Goal: Task Accomplishment & Management: Manage account settings

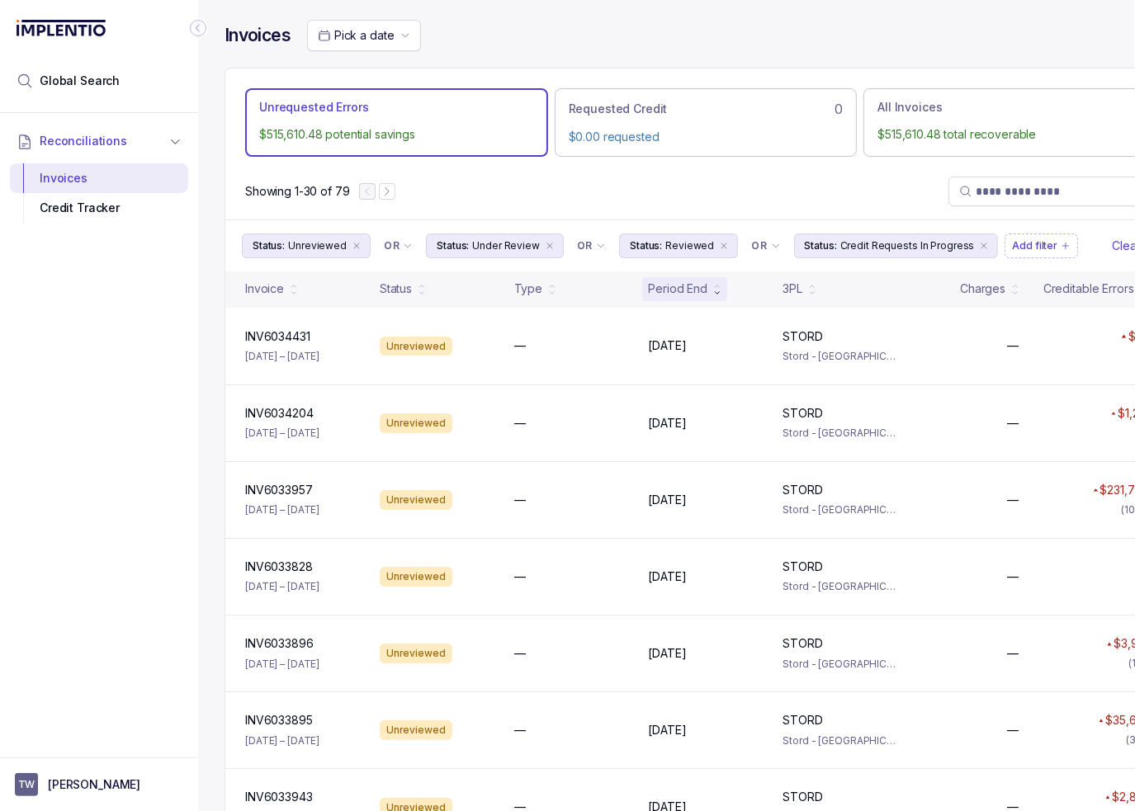
click at [664, 175] on div "Showing 1-30 of 79" at bounding box center [705, 191] width 961 height 56
click at [197, 29] on icon "Collapse Icon" at bounding box center [198, 28] width 4 height 7
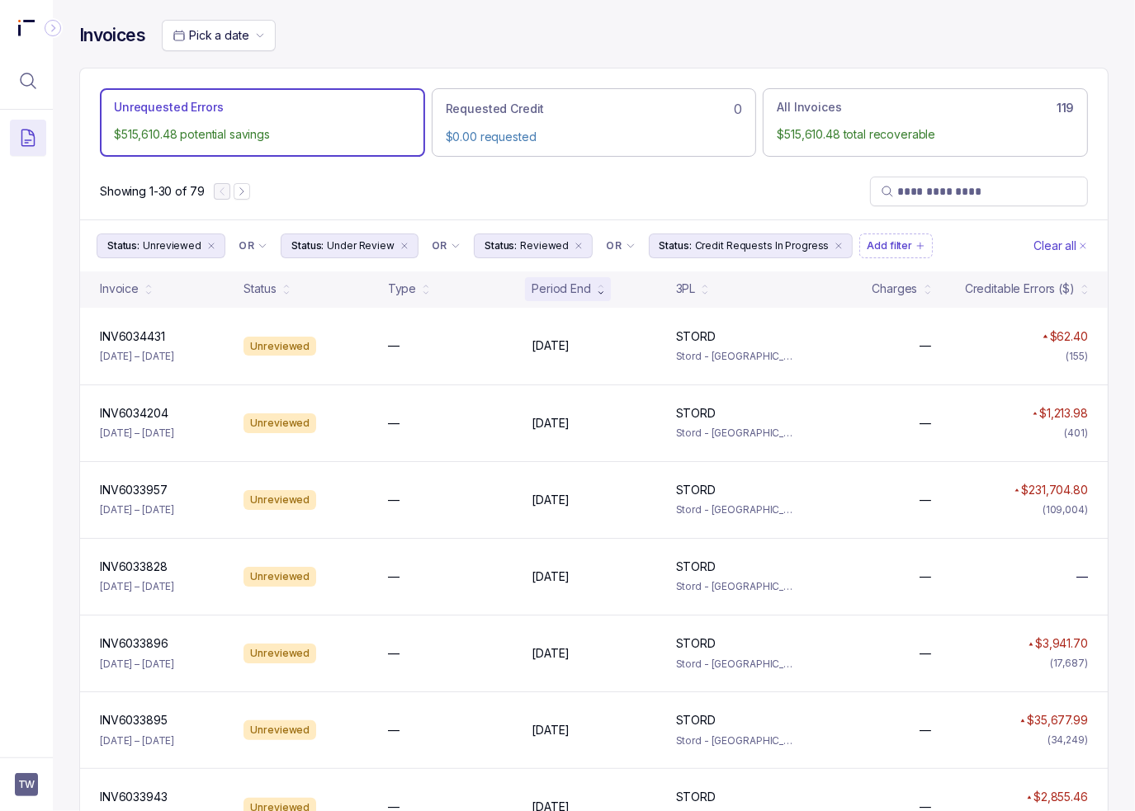
click at [409, 50] on div "Pick a date" at bounding box center [635, 35] width 947 height 31
click at [373, 181] on div "Showing 1-30 of 79" at bounding box center [594, 191] width 1028 height 56
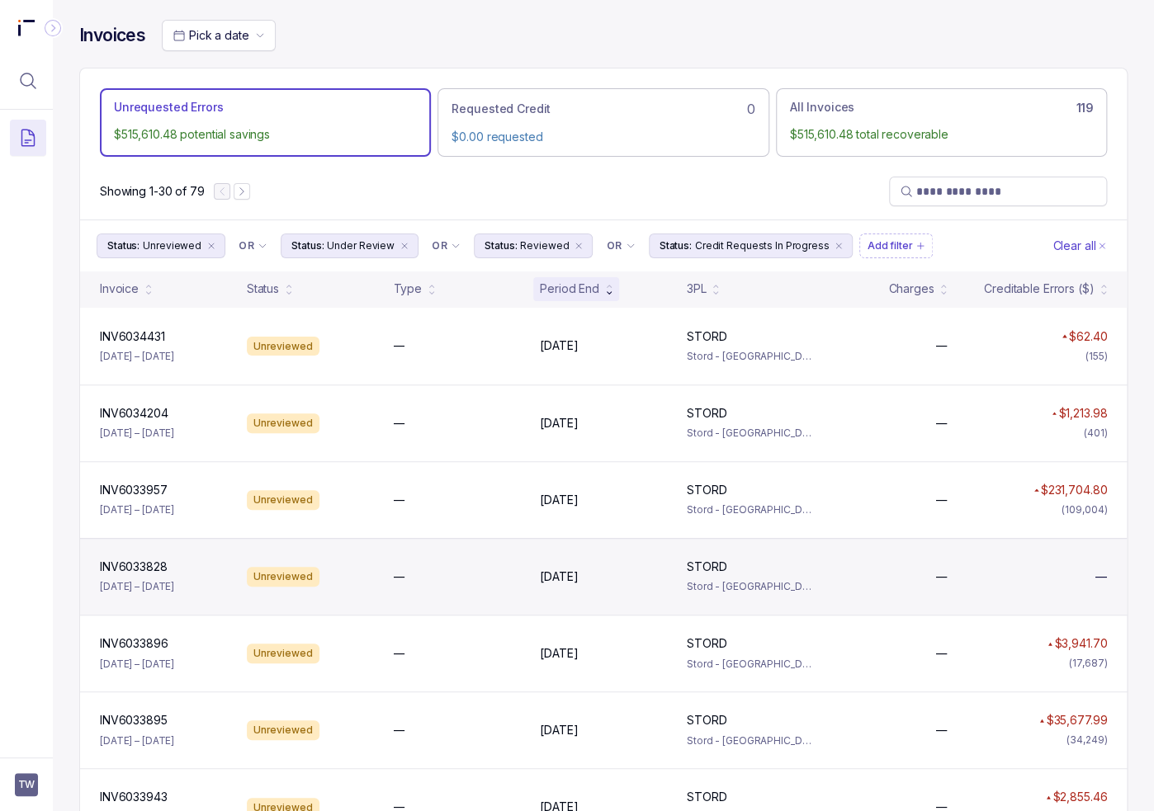
click at [915, 587] on div "INV6033828 INV6033828 [DATE] – [DATE] Unreviewed — [DATE] [DATE] STORD STORD St…" at bounding box center [603, 576] width 1047 height 77
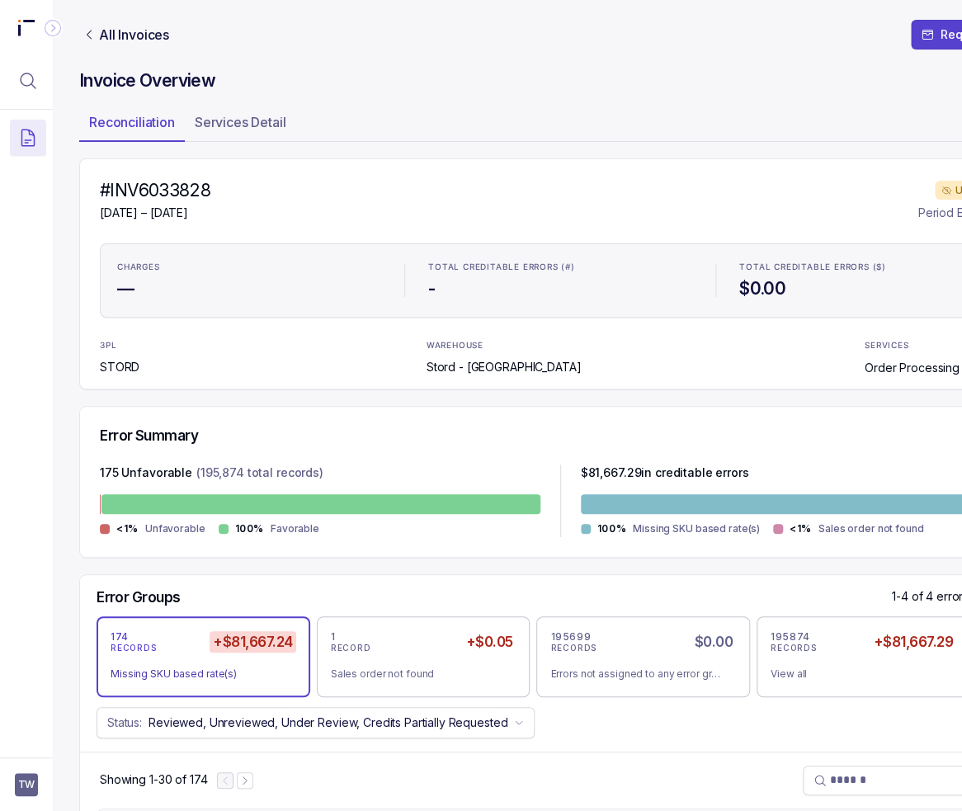
click at [301, 210] on div "#INV6033828 [DATE] – [DATE] Unreviewed Period End: [DATE]" at bounding box center [560, 200] width 921 height 43
click at [83, 35] on icon "Link All Invoices" at bounding box center [89, 34] width 13 height 13
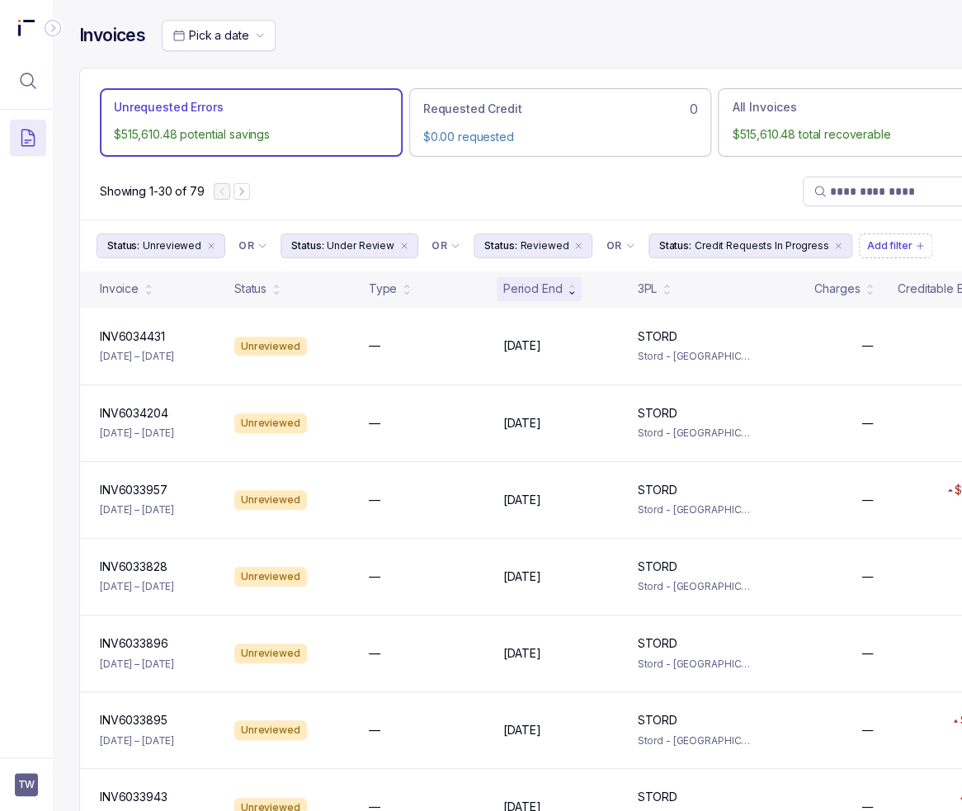
click at [400, 188] on div "Showing 1-30 of 79" at bounding box center [560, 191] width 961 height 56
click at [878, 201] on span at bounding box center [912, 192] width 218 height 30
click at [849, 198] on input "search" at bounding box center [920, 191] width 180 height 17
paste input "**********"
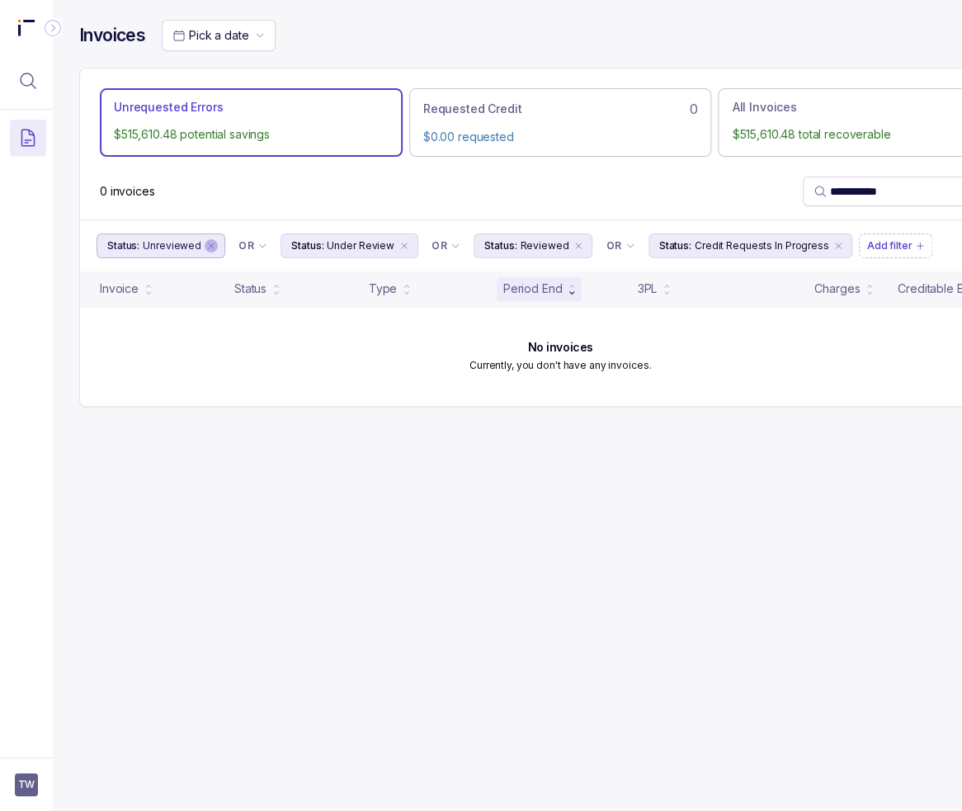
click at [207, 245] on icon "remove content" at bounding box center [211, 246] width 10 height 10
click at [218, 245] on icon "remove content" at bounding box center [220, 246] width 5 height 5
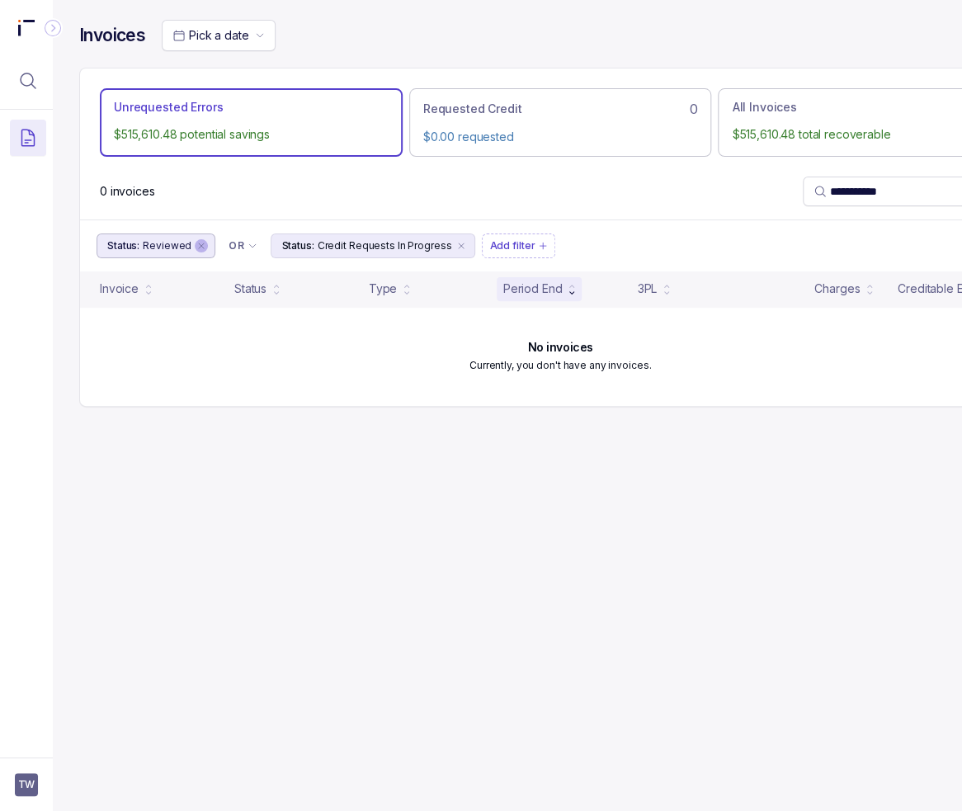
click at [196, 243] on icon "remove content" at bounding box center [201, 246] width 10 height 10
click at [285, 246] on icon "remove content" at bounding box center [287, 246] width 5 height 5
click at [877, 198] on input "**********" at bounding box center [914, 191] width 168 height 17
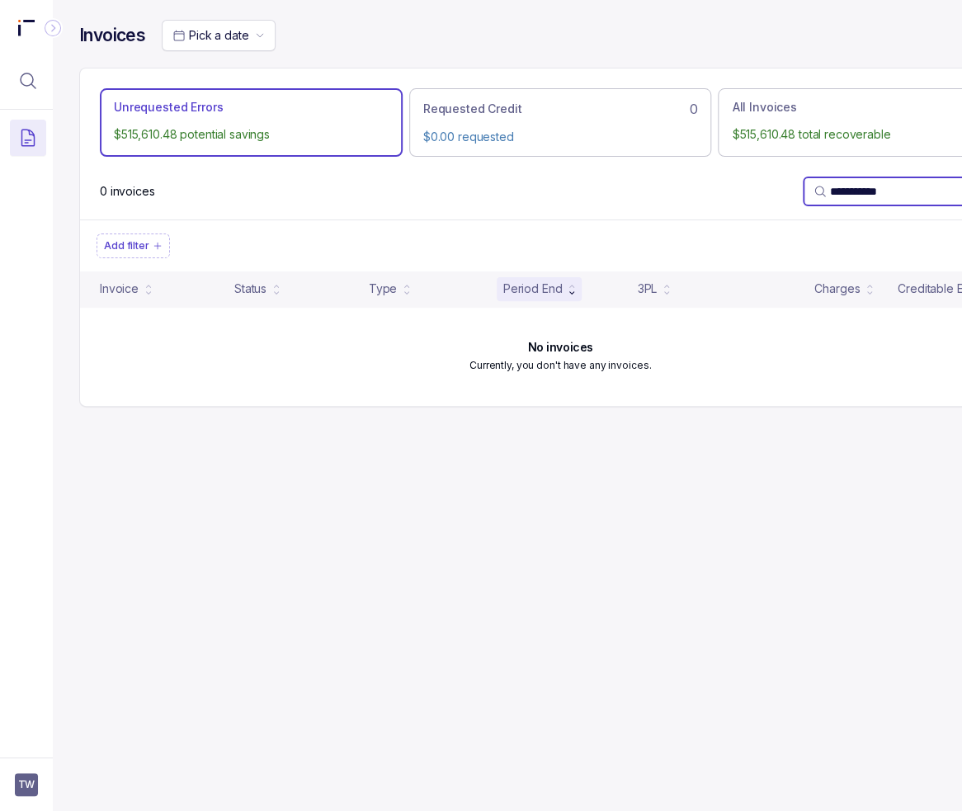
paste input "search"
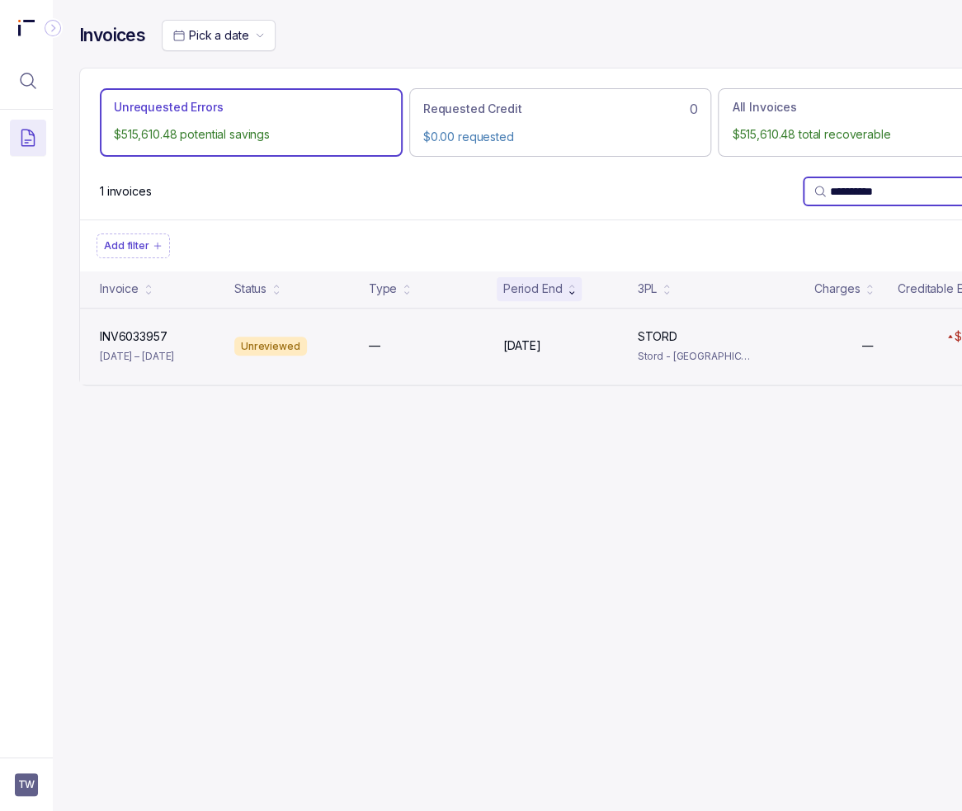
type input "**********"
click at [605, 361] on div "INV6033957 INV6033957 [DATE] – [DATE] Unreviewed — [DATE] [DATE] STORD STORD St…" at bounding box center [560, 346] width 961 height 77
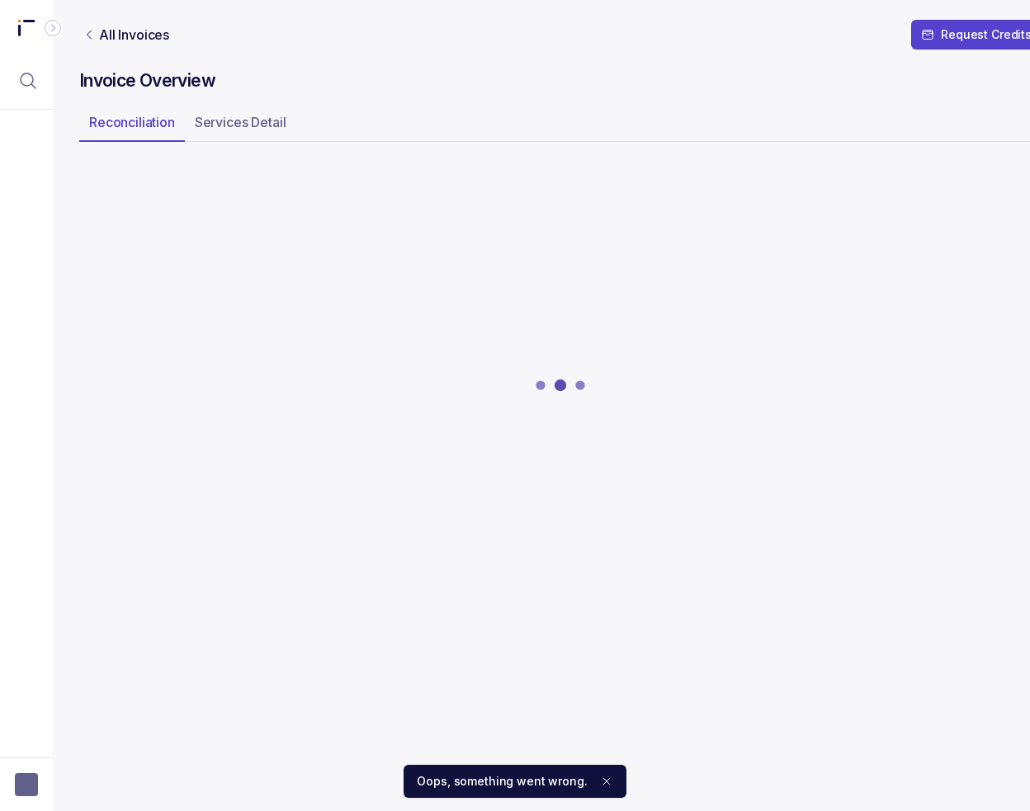
click at [501, 313] on div at bounding box center [560, 385] width 962 height 455
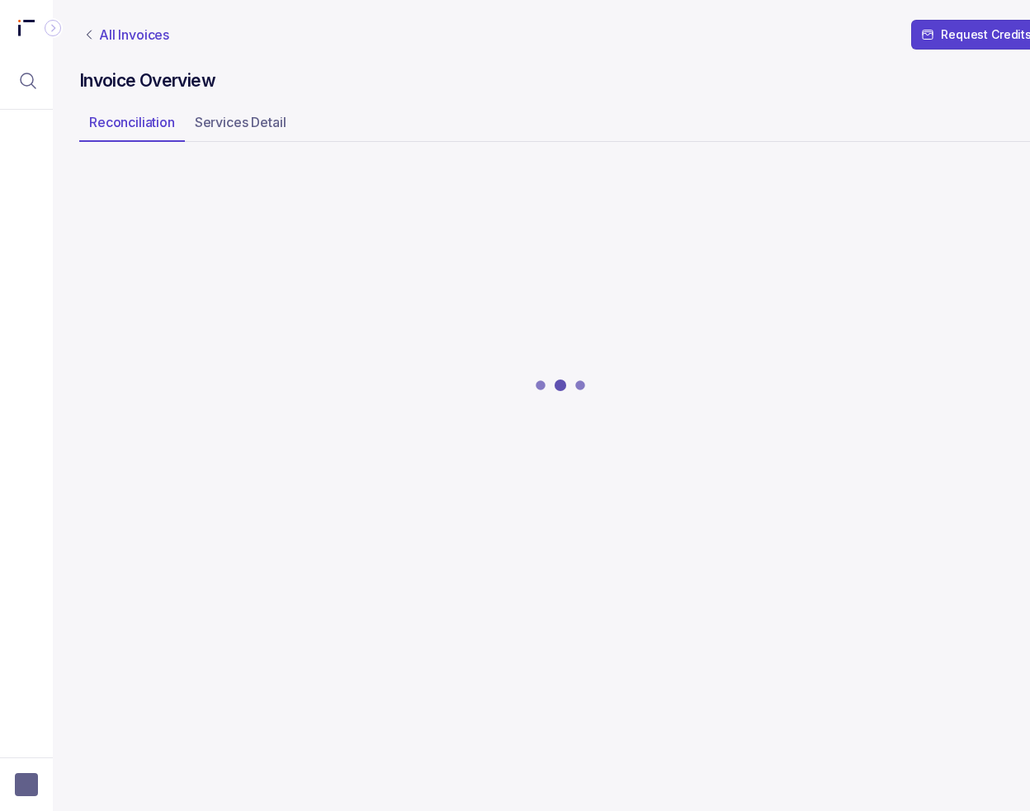
click at [134, 32] on p "All Invoices" at bounding box center [134, 34] width 70 height 17
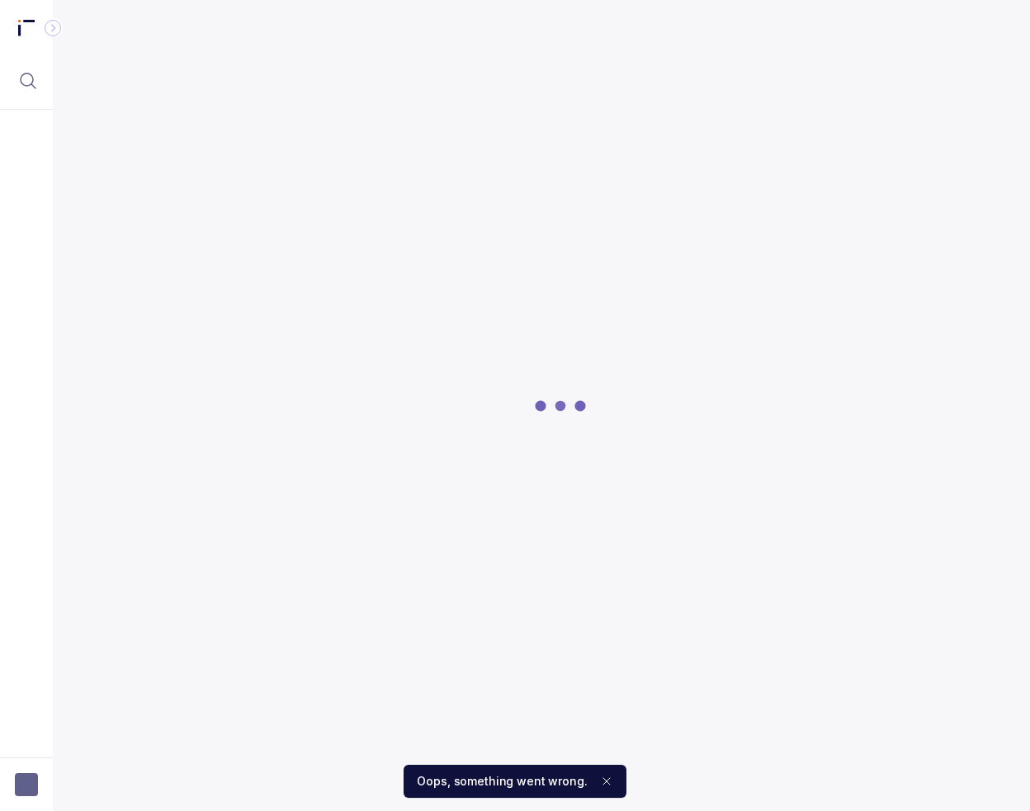
click at [52, 26] on icon "Collapse Icon" at bounding box center [53, 28] width 17 height 17
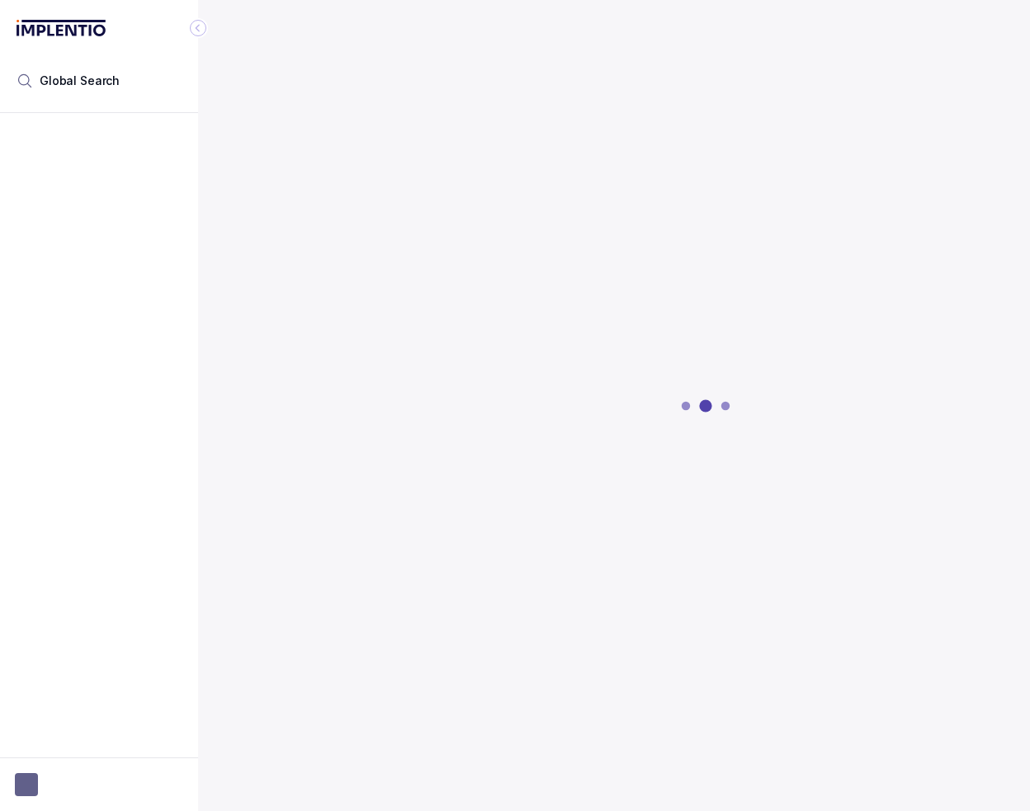
click at [83, 31] on icon at bounding box center [82, 30] width 9 height 11
click at [121, 782] on button "button" at bounding box center [99, 784] width 168 height 23
click at [96, 747] on p "Logout" at bounding box center [108, 749] width 137 height 17
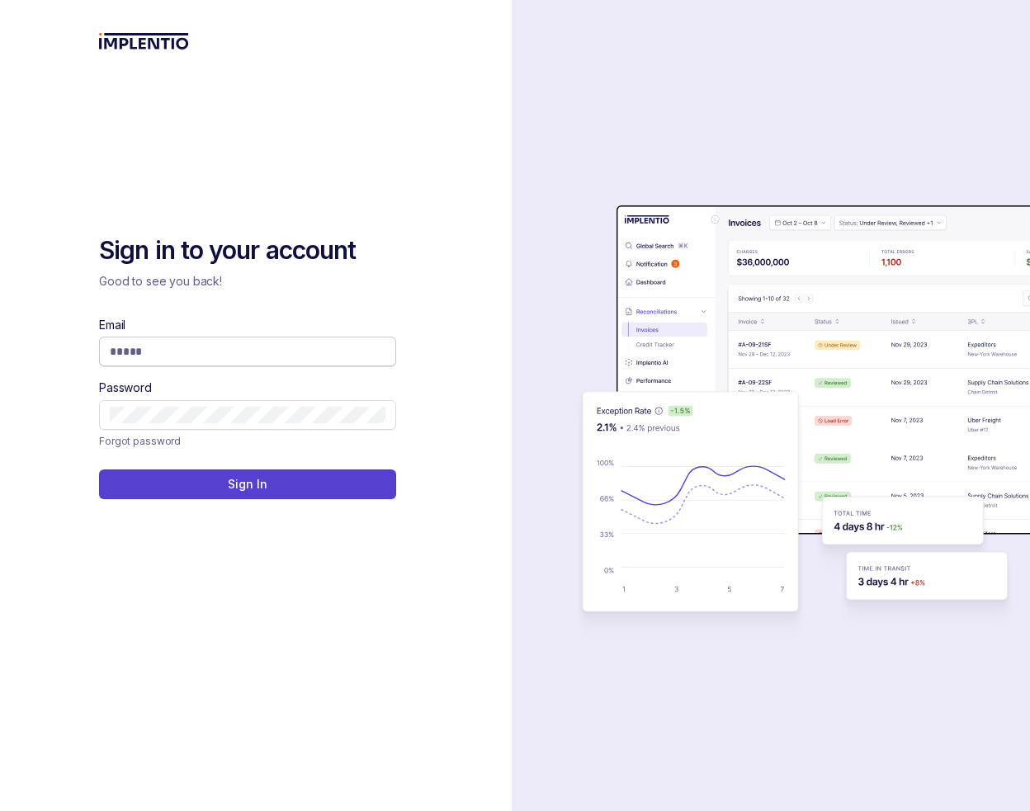
click at [167, 347] on input "Email" at bounding box center [248, 351] width 276 height 17
type input "**********"
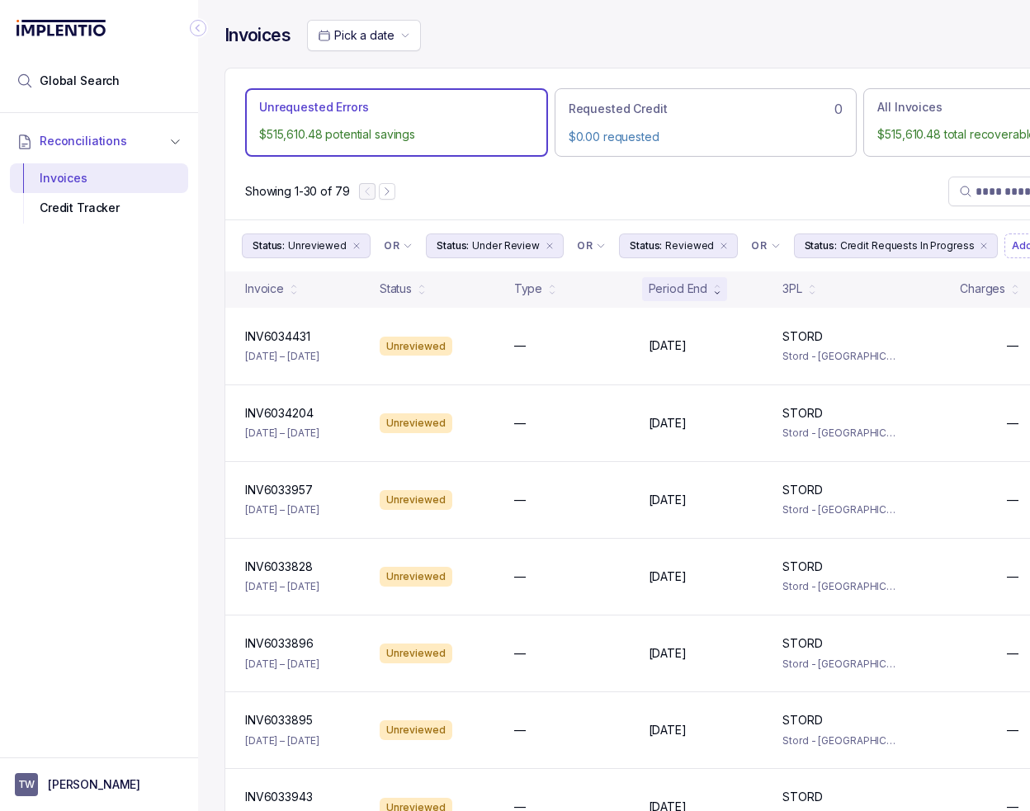
click at [196, 20] on icon "Collapse Icon" at bounding box center [198, 28] width 17 height 17
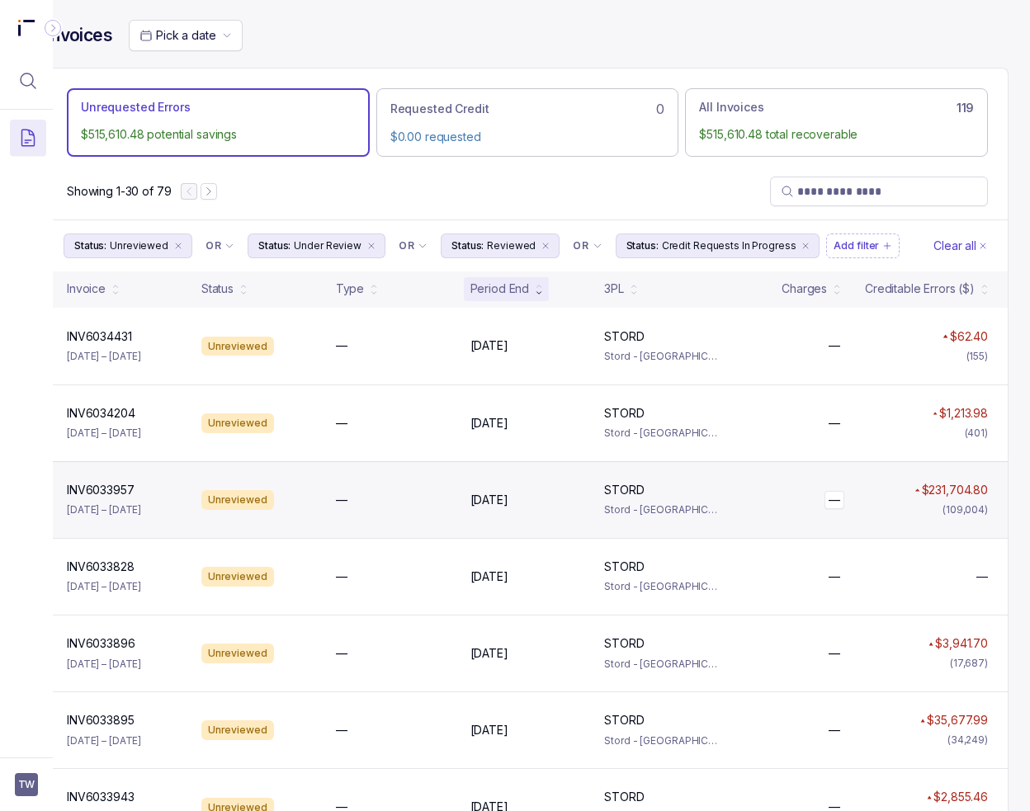
scroll to position [0, 33]
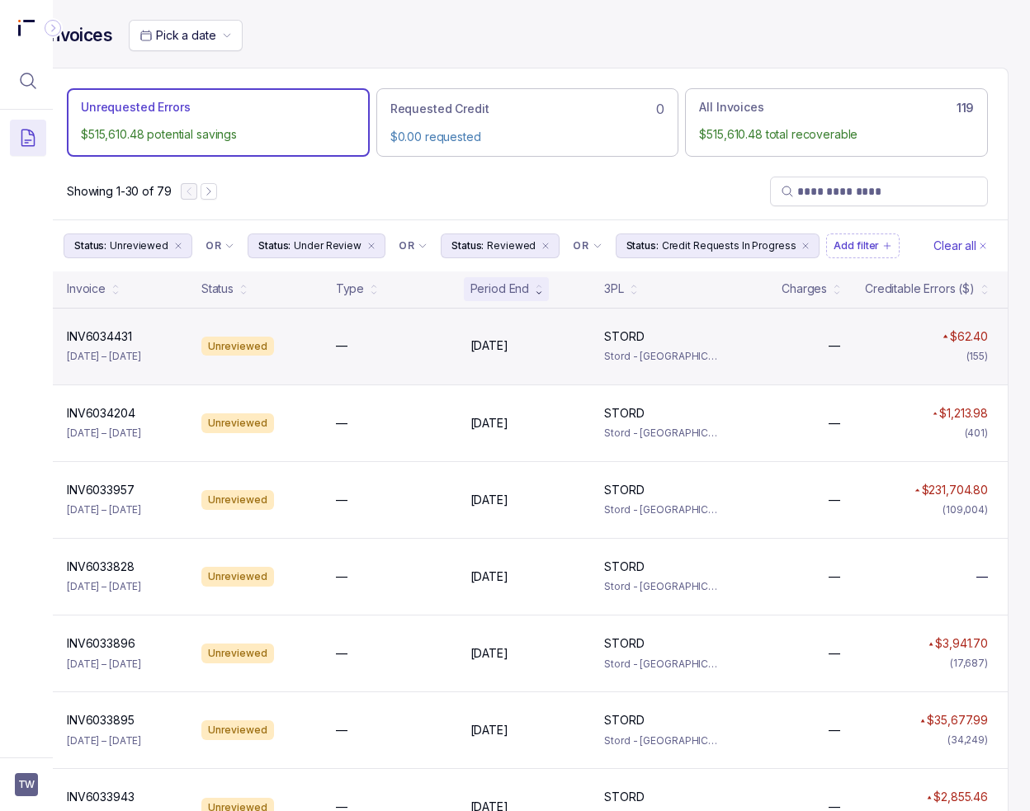
drag, startPoint x: 396, startPoint y: 192, endPoint x: 175, endPoint y: 349, distance: 271.7
click at [398, 192] on div "Showing 1-30 of 79" at bounding box center [527, 191] width 961 height 56
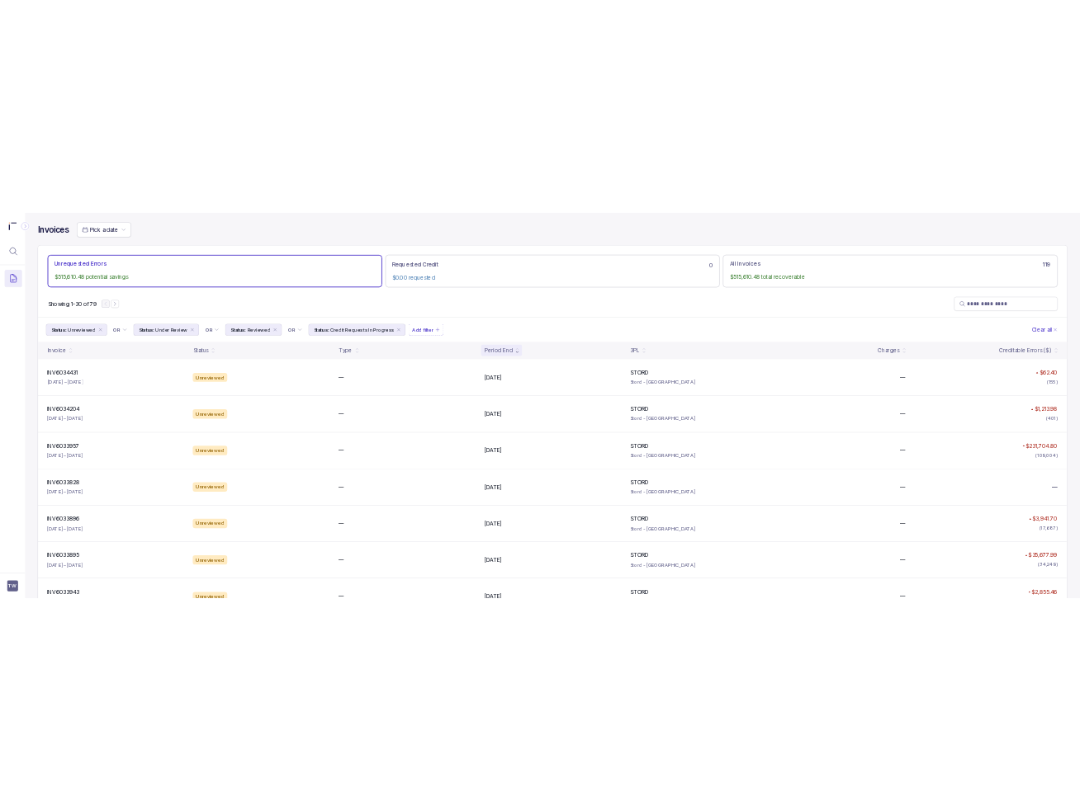
scroll to position [0, 0]
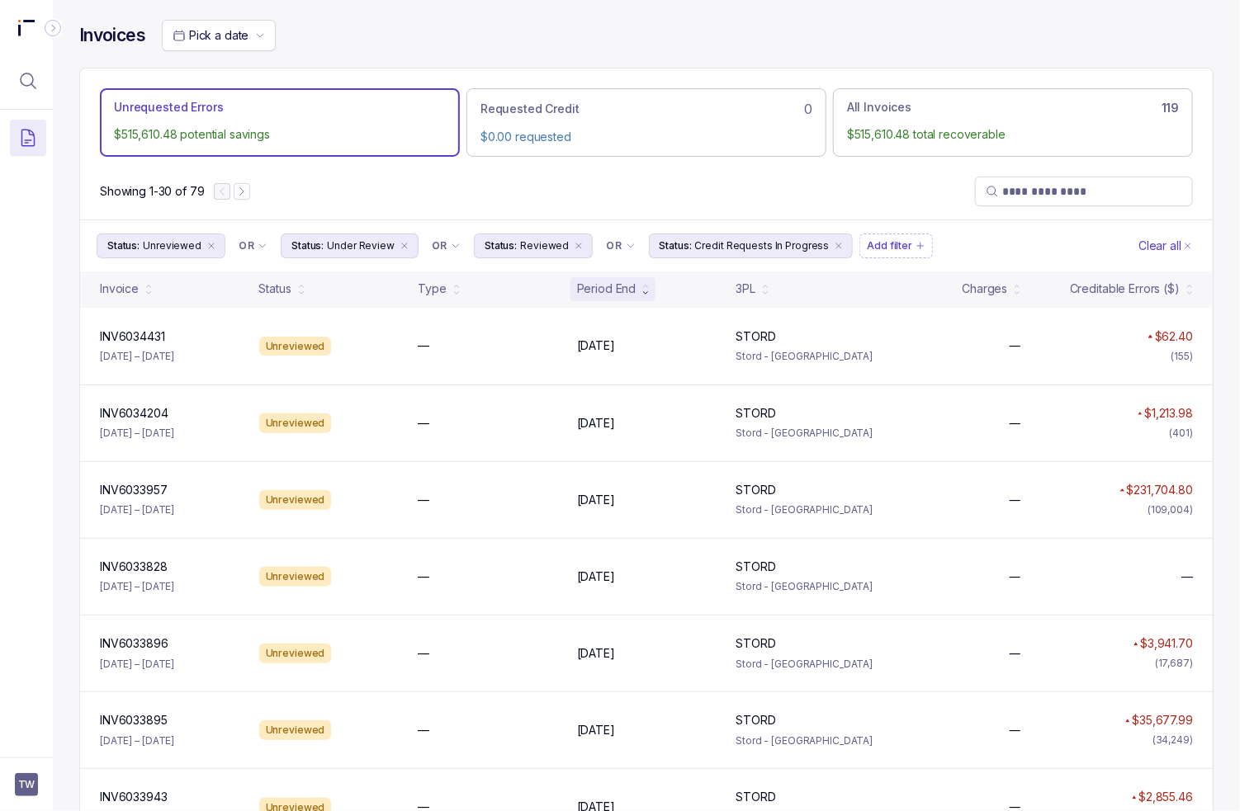
click at [468, 35] on div "Pick a date" at bounding box center [688, 35] width 1052 height 31
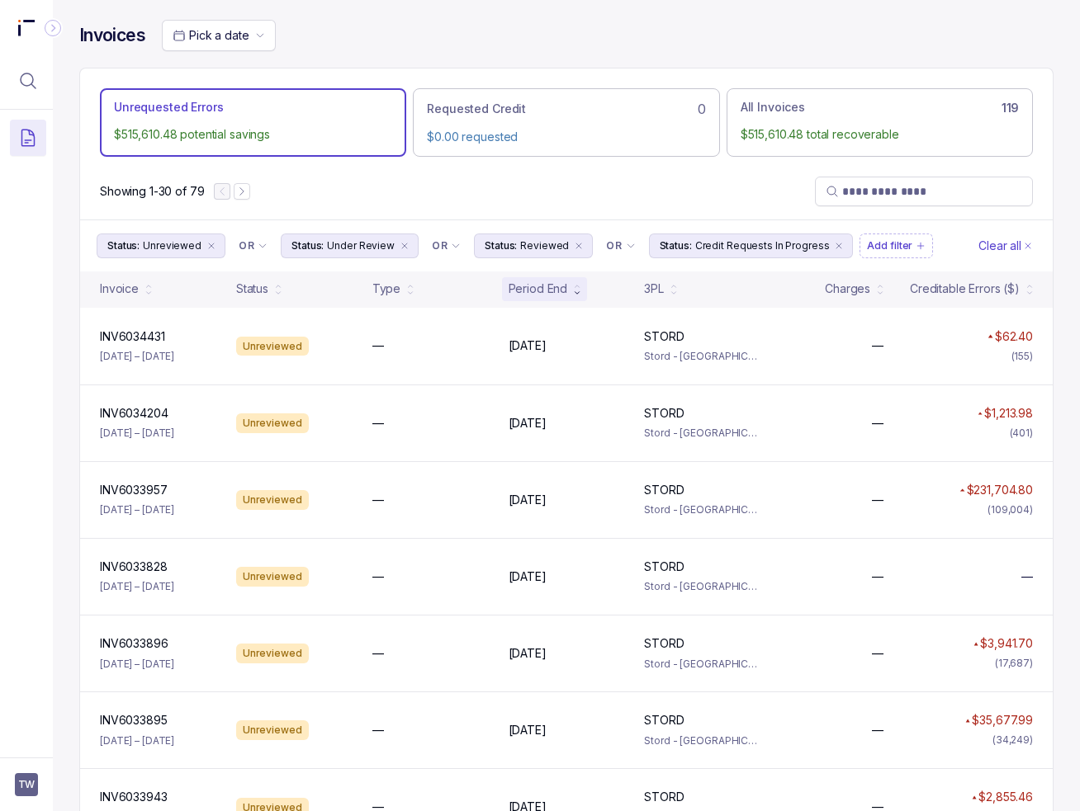
click at [575, 163] on div "Showing 1-30 of 79" at bounding box center [566, 191] width 972 height 56
